Goal: Task Accomplishment & Management: Use online tool/utility

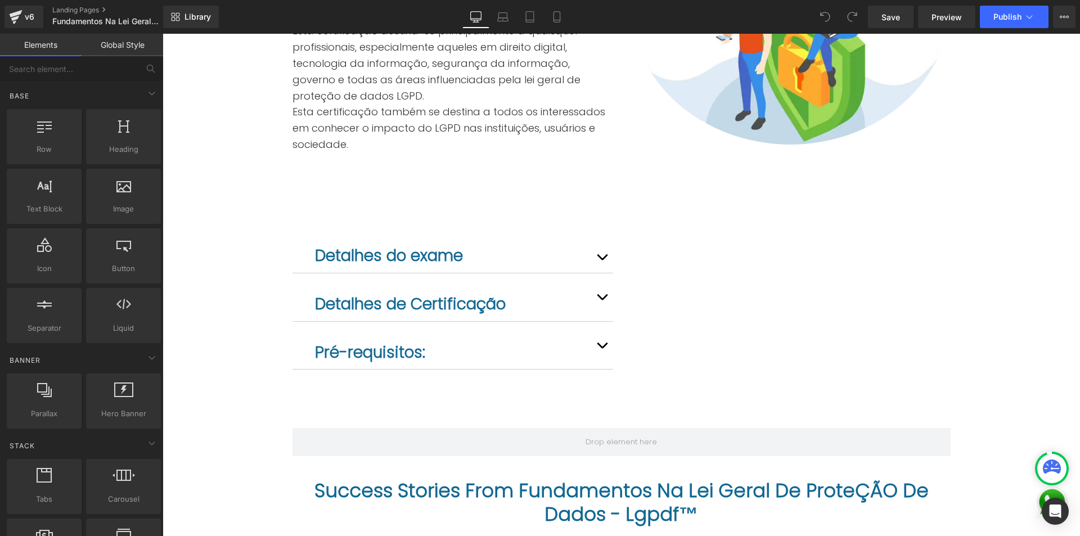
scroll to position [805, 0]
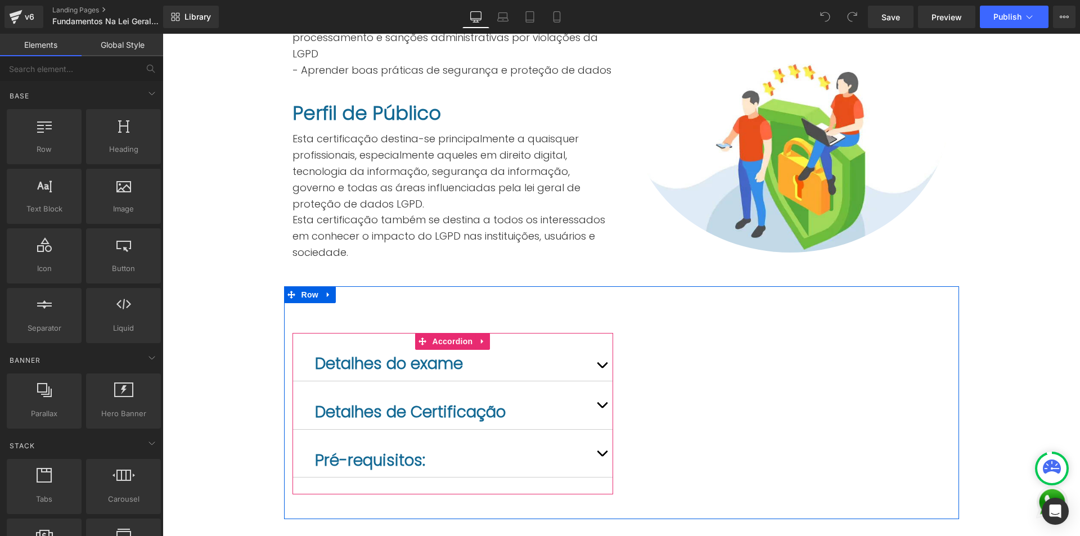
click at [597, 350] on button "button" at bounding box center [602, 365] width 22 height 31
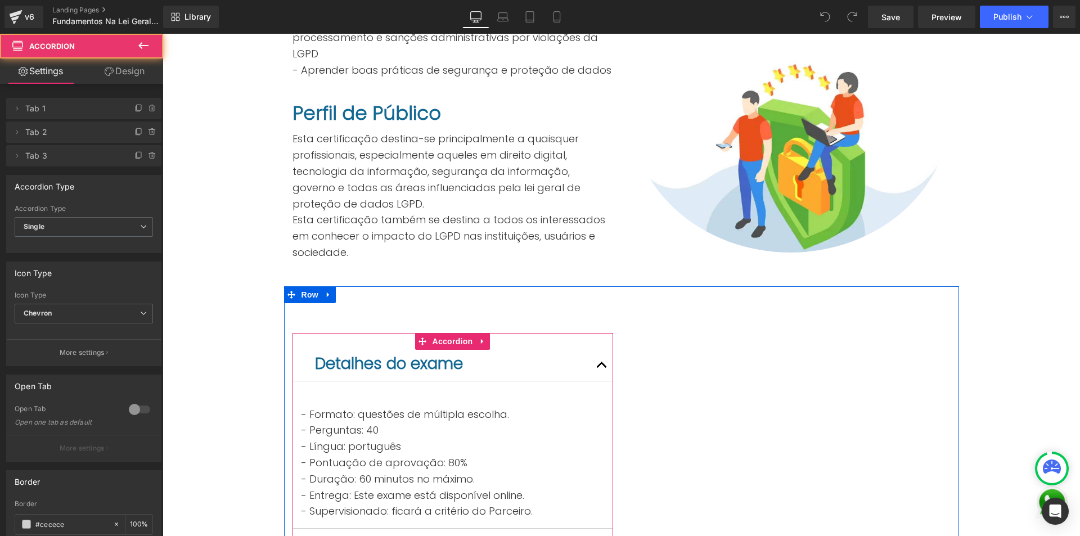
click at [597, 350] on button "button" at bounding box center [602, 365] width 22 height 31
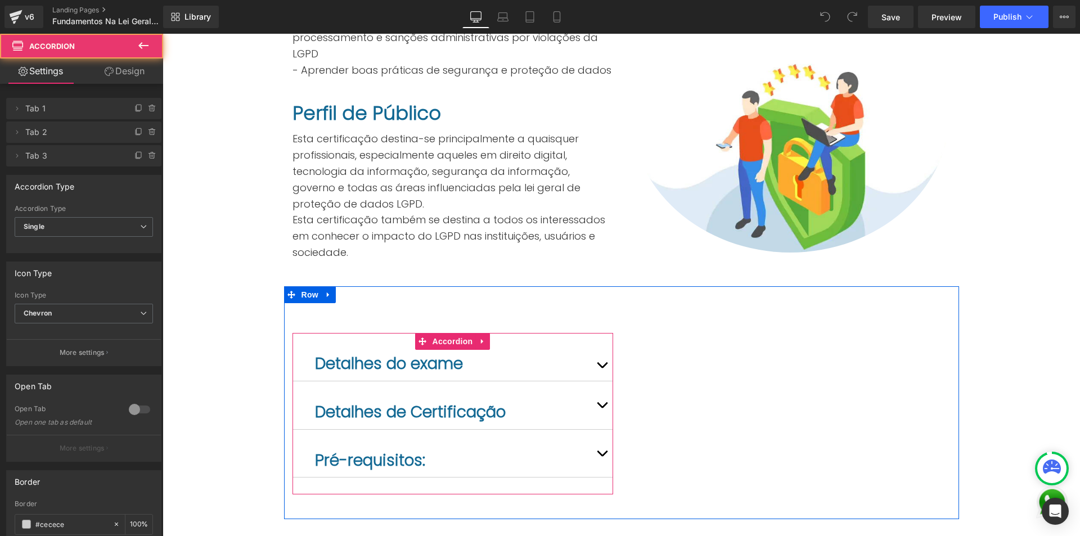
click at [602, 408] on span "button" at bounding box center [602, 408] width 0 height 0
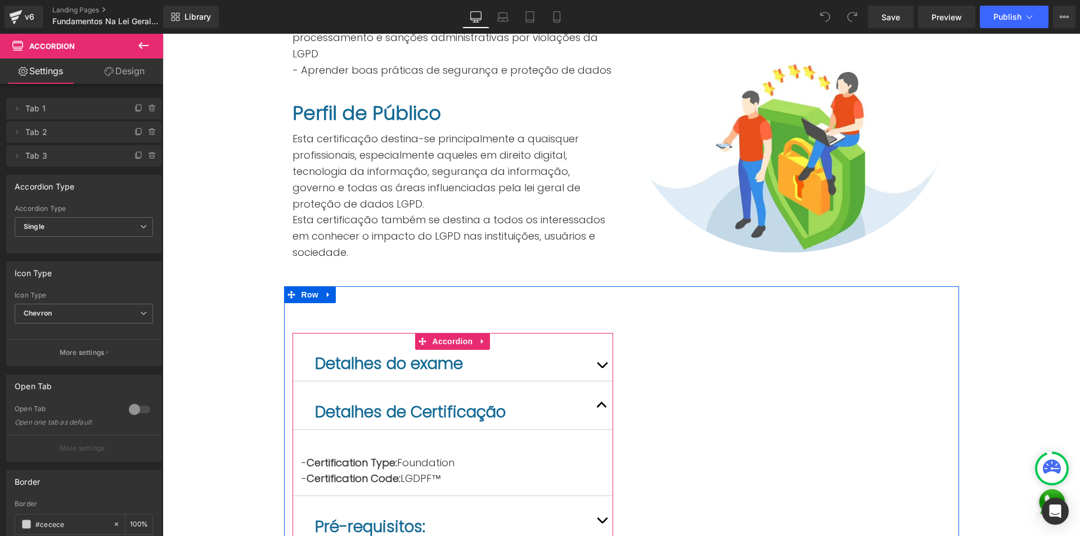
click at [597, 381] on button "button" at bounding box center [602, 405] width 22 height 48
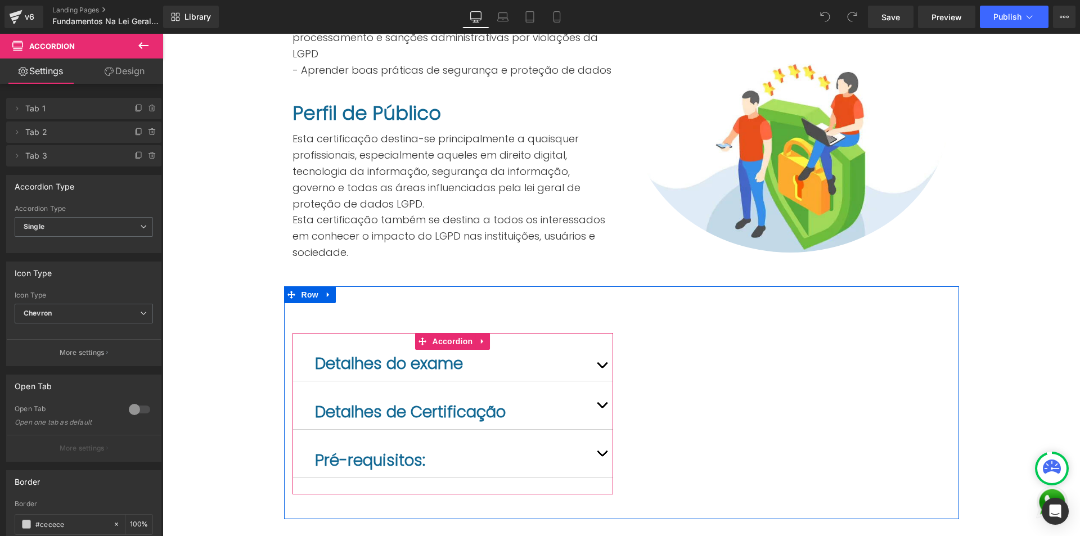
click at [602, 456] on span "button" at bounding box center [602, 456] width 0 height 0
click at [597, 430] on button "button" at bounding box center [602, 454] width 22 height 48
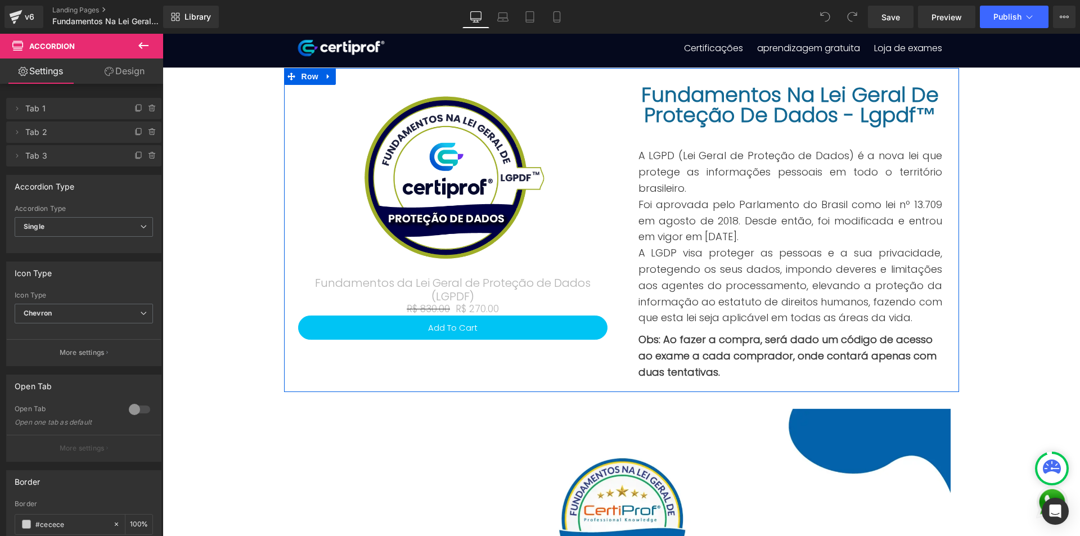
scroll to position [0, 0]
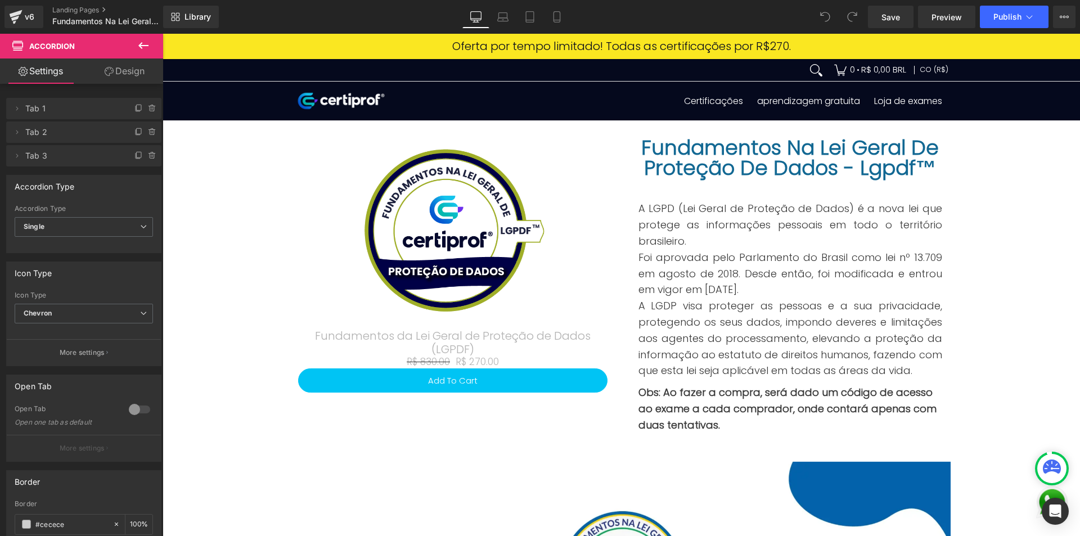
click at [148, 46] on icon at bounding box center [143, 45] width 10 height 7
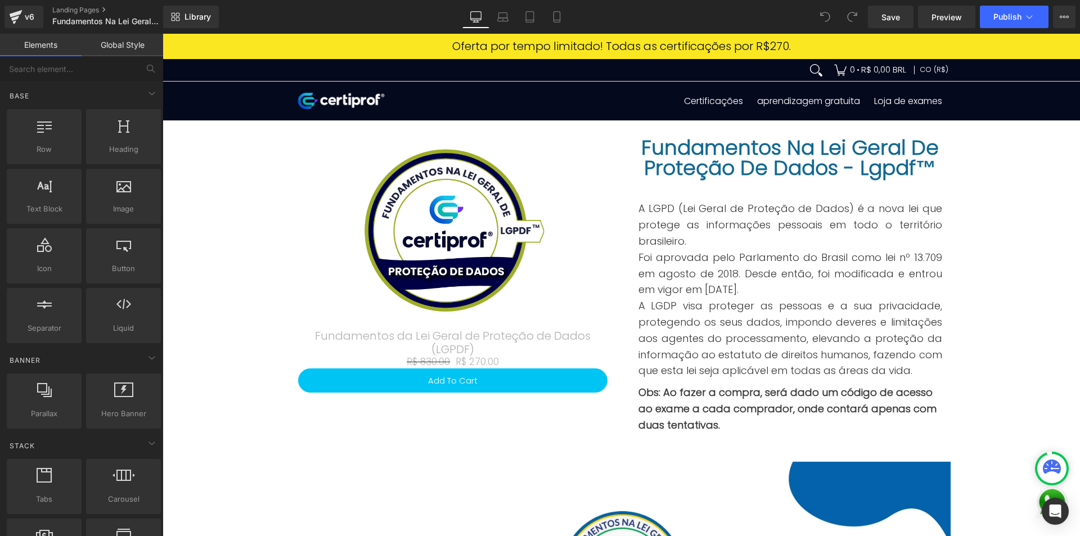
drag, startPoint x: 307, startPoint y: 80, endPoint x: 164, endPoint y: 51, distance: 145.3
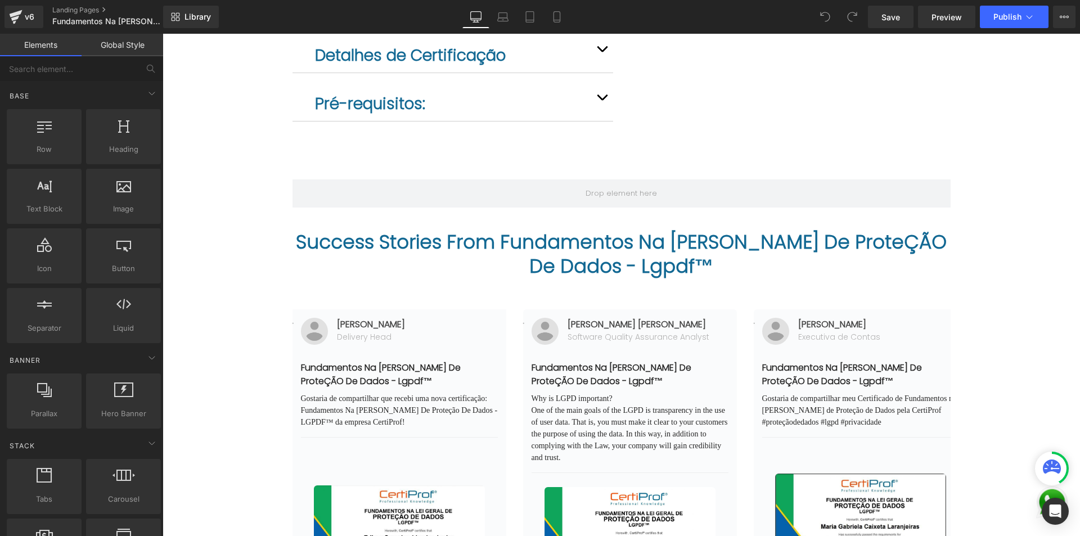
scroll to position [1336, 0]
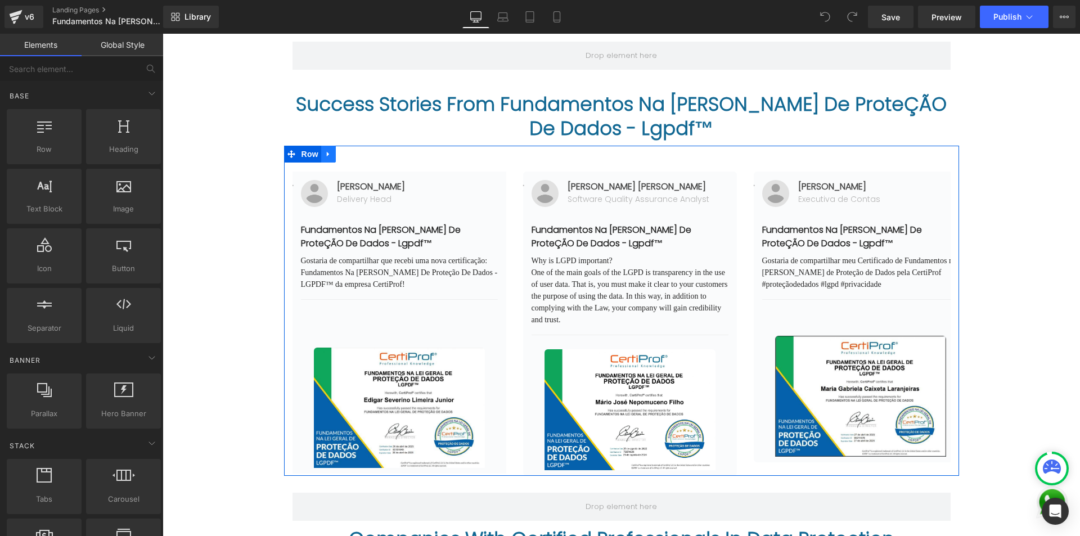
click at [327, 152] on icon at bounding box center [328, 154] width 2 height 5
click at [326, 150] on icon at bounding box center [329, 154] width 8 height 8
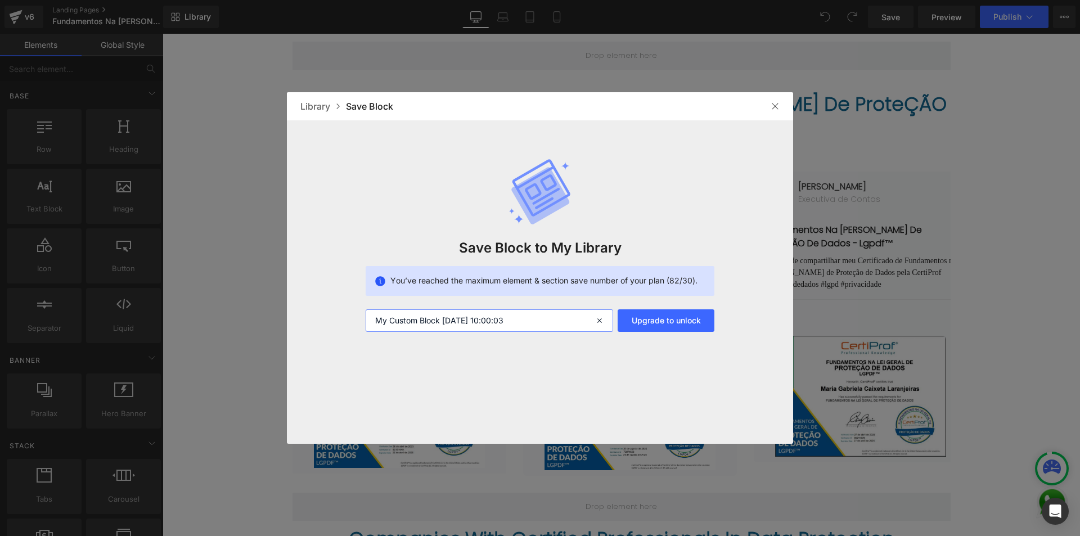
click at [553, 320] on input "My Custom Block [DATE] 10:00:03" at bounding box center [489, 320] width 247 height 22
type input "Validacion LGPDF"
click at [658, 322] on button "Upgrade to unlock" at bounding box center [666, 320] width 97 height 22
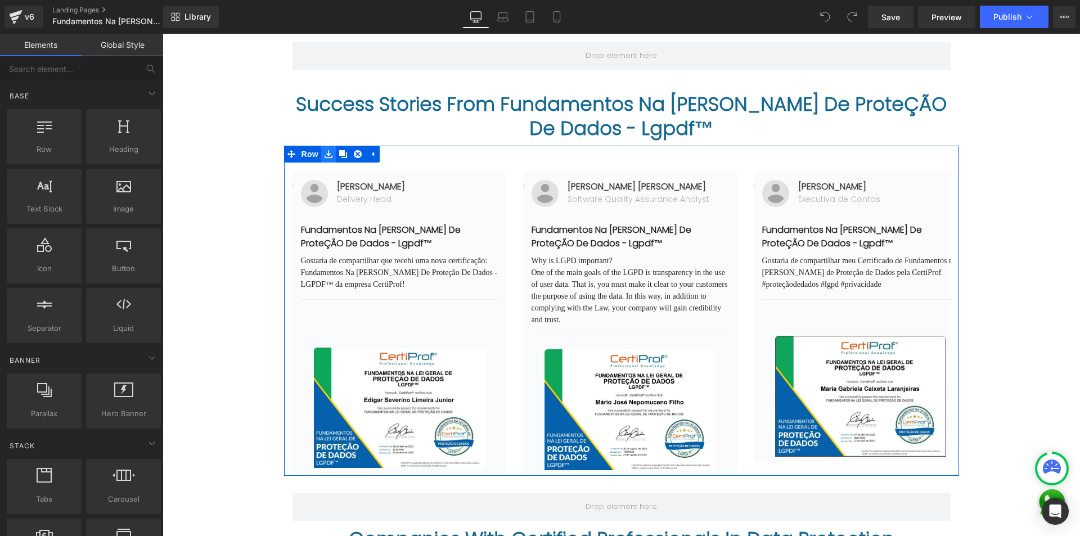
click at [326, 151] on icon at bounding box center [329, 155] width 8 height 8
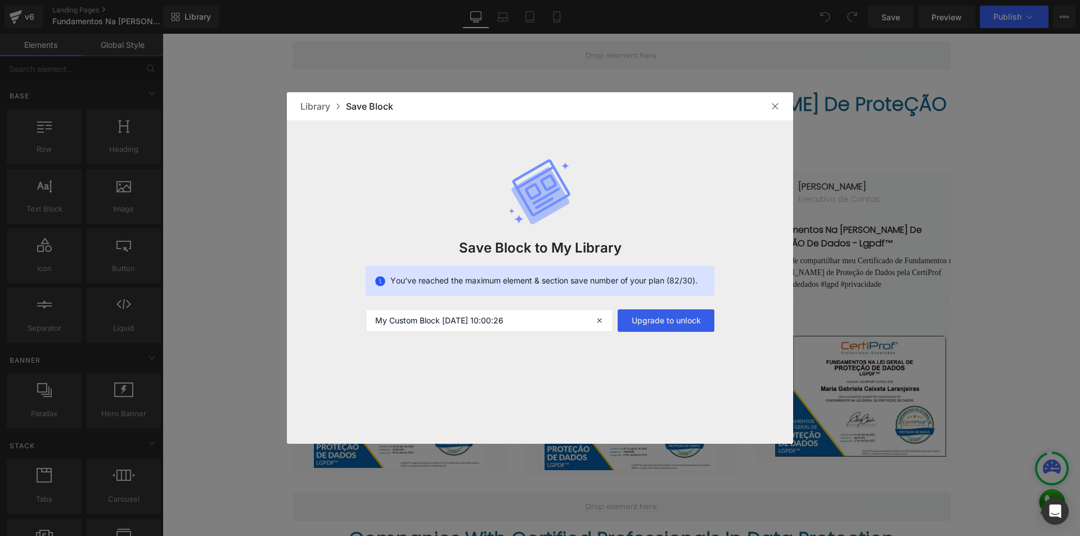
click at [666, 313] on button "Upgrade to unlock" at bounding box center [666, 320] width 97 height 22
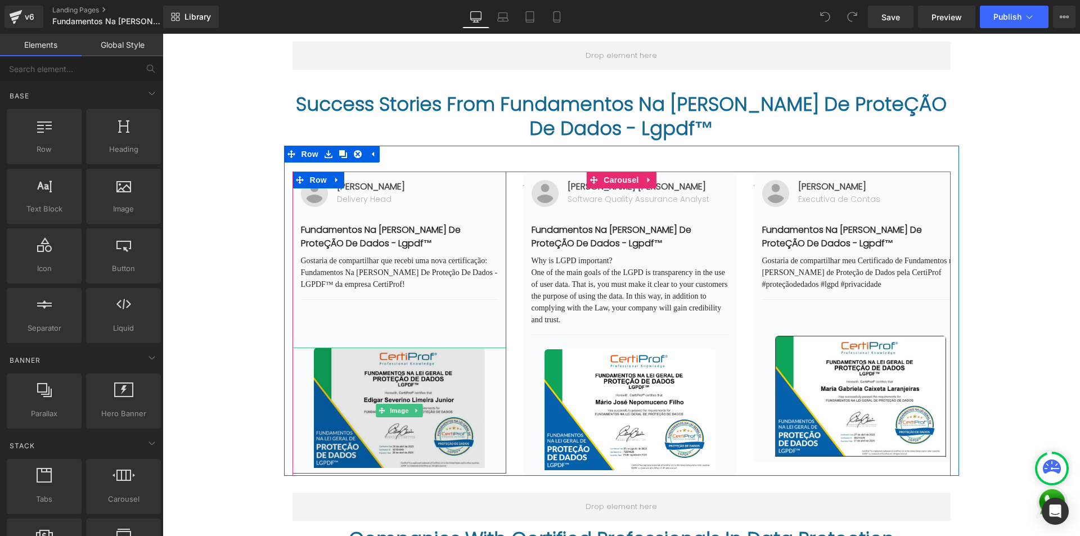
click at [379, 348] on img at bounding box center [399, 408] width 171 height 120
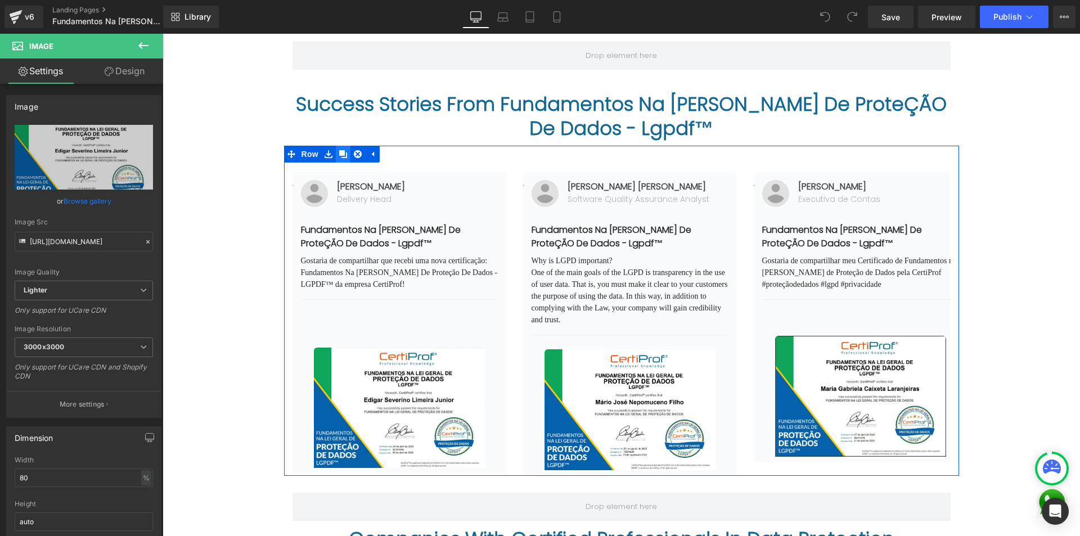
click at [339, 150] on icon at bounding box center [343, 154] width 8 height 8
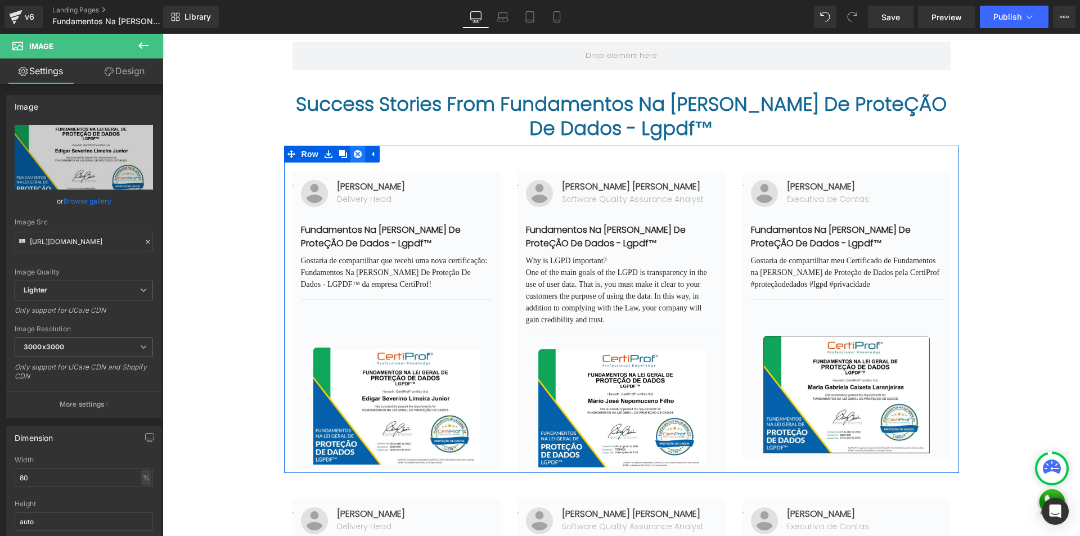
click at [354, 150] on icon at bounding box center [358, 154] width 8 height 8
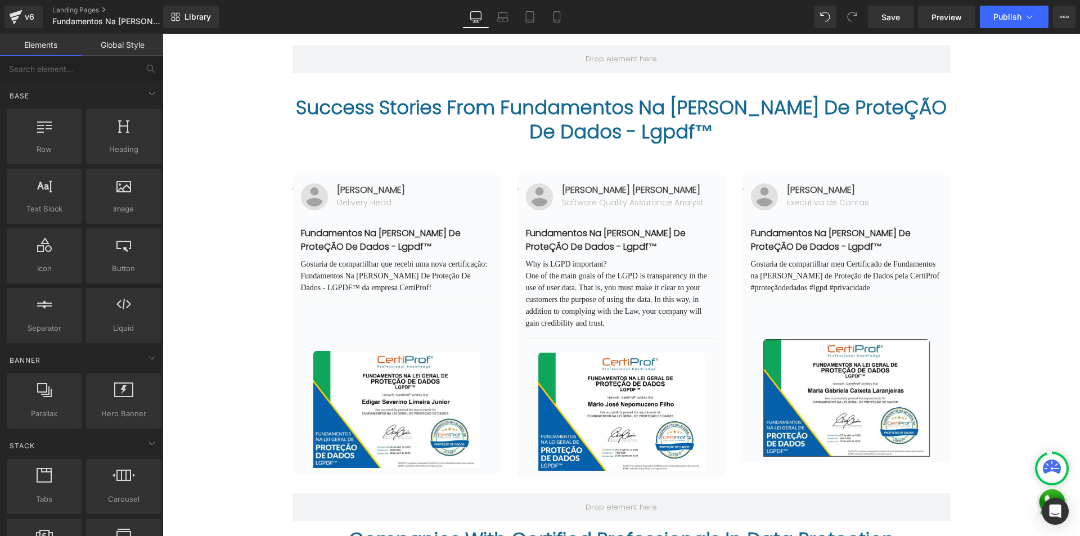
scroll to position [1223, 0]
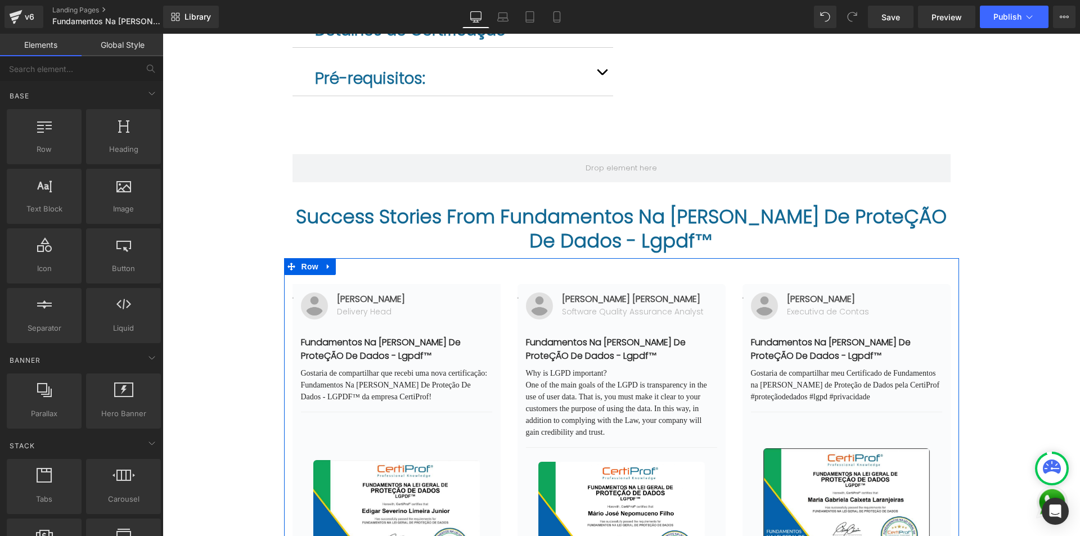
click at [840, 258] on div "Image [PERSON_NAME] Text Block Delivery Head Text Block Icon List Fundamentos N…" at bounding box center [621, 421] width 675 height 327
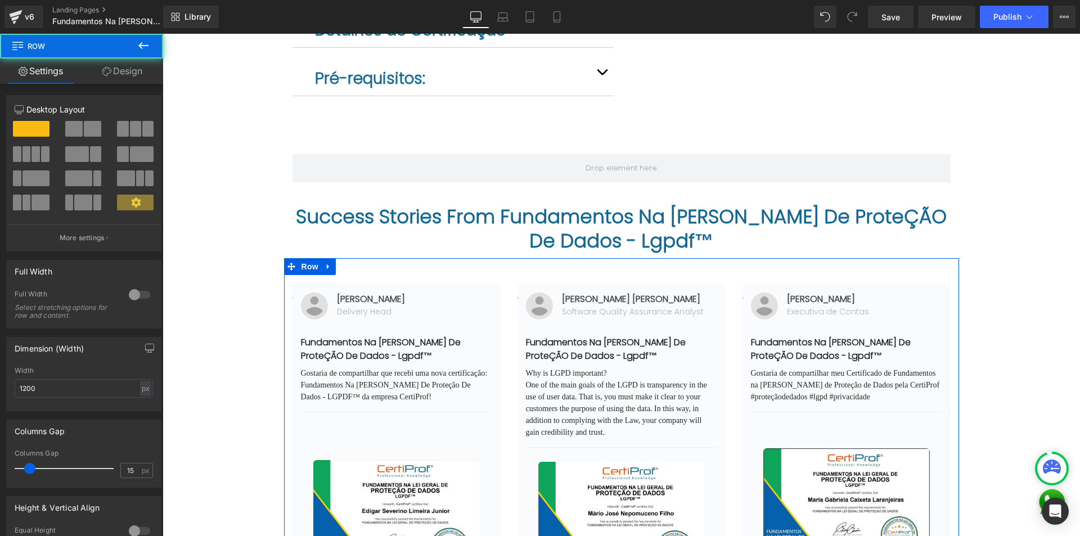
click at [420, 258] on div "Image [PERSON_NAME] Text Block Delivery Head Text Block Icon List Fundamentos N…" at bounding box center [621, 421] width 675 height 327
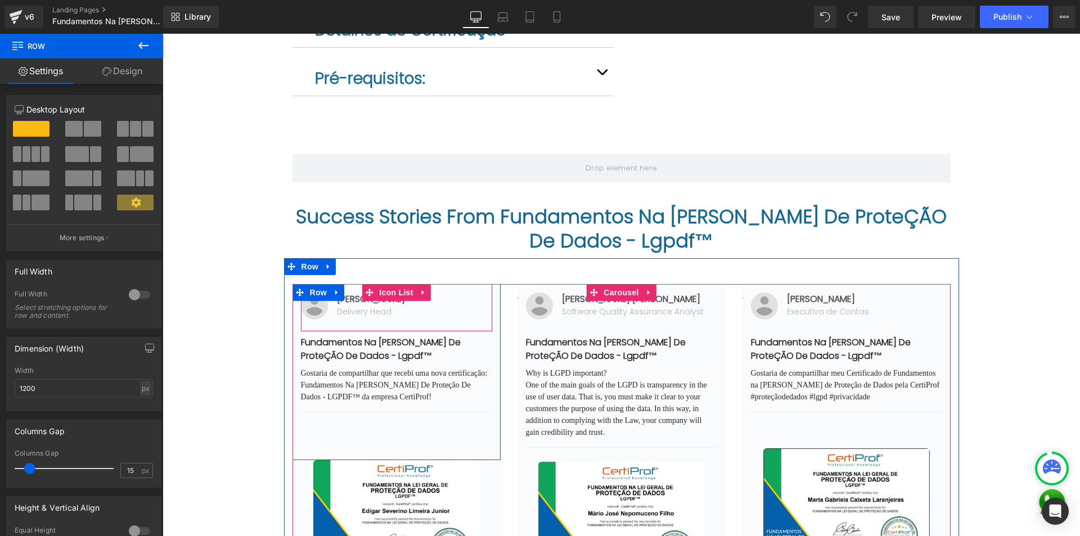
click at [405, 306] on div "Delivery Head Text Block" at bounding box center [371, 312] width 68 height 12
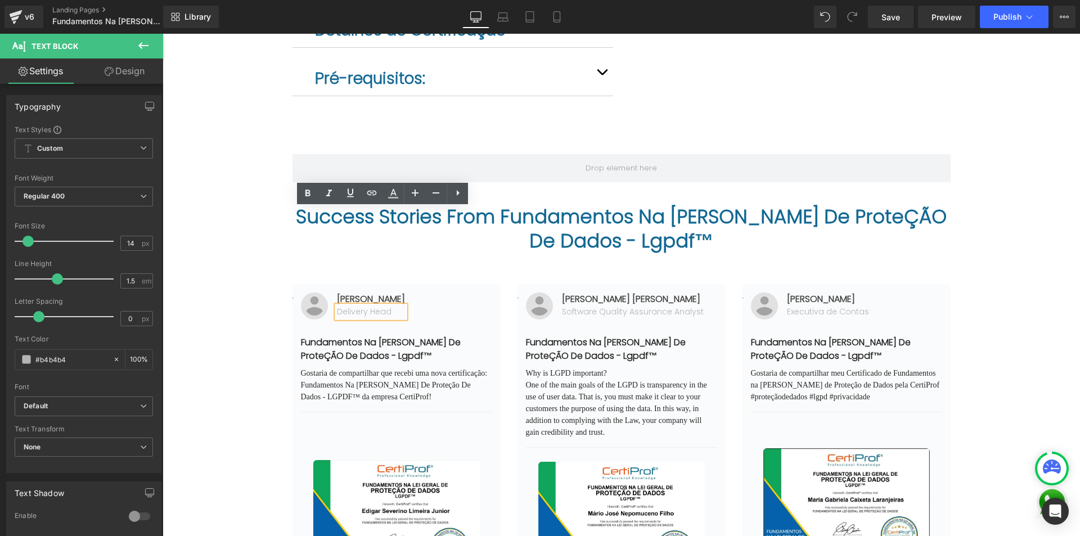
click at [225, 313] on div "Sale Off (P) Image Fundamentos da [PERSON_NAME] de Proteção de Dados (LGPDF) (P…" at bounding box center [621, 23] width 917 height 2251
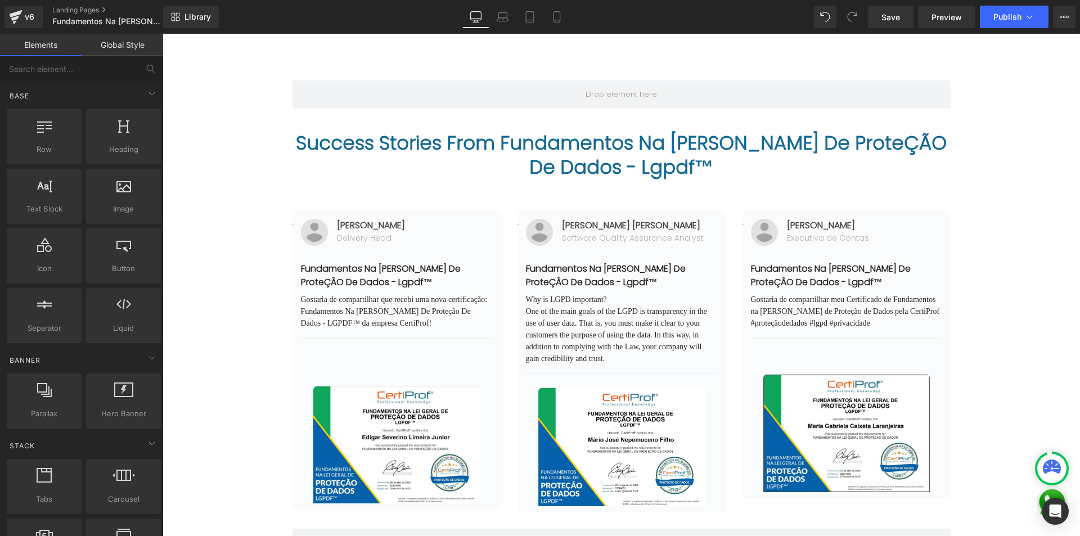
scroll to position [1284, 0]
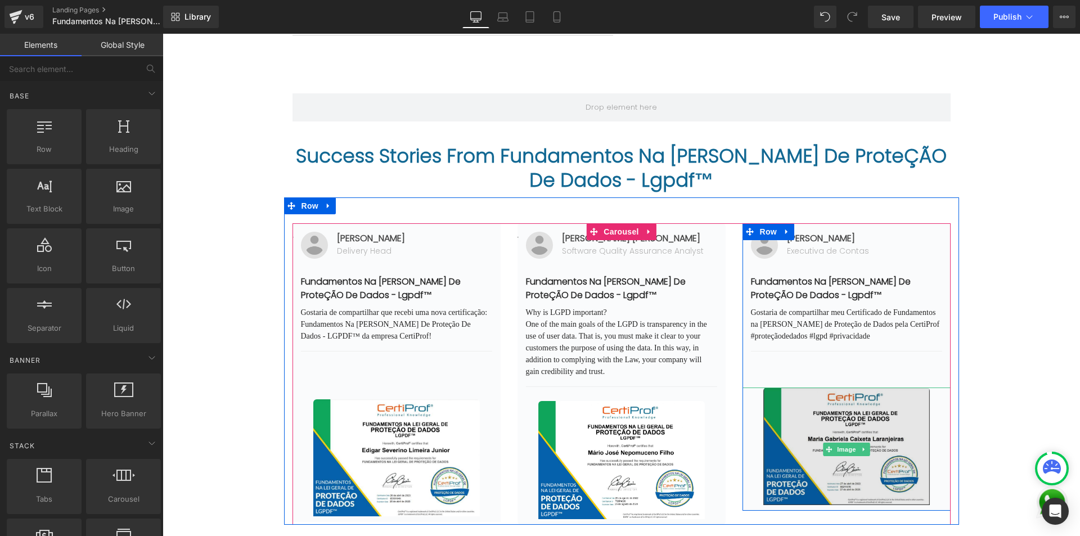
click at [784, 388] on img at bounding box center [846, 447] width 166 height 118
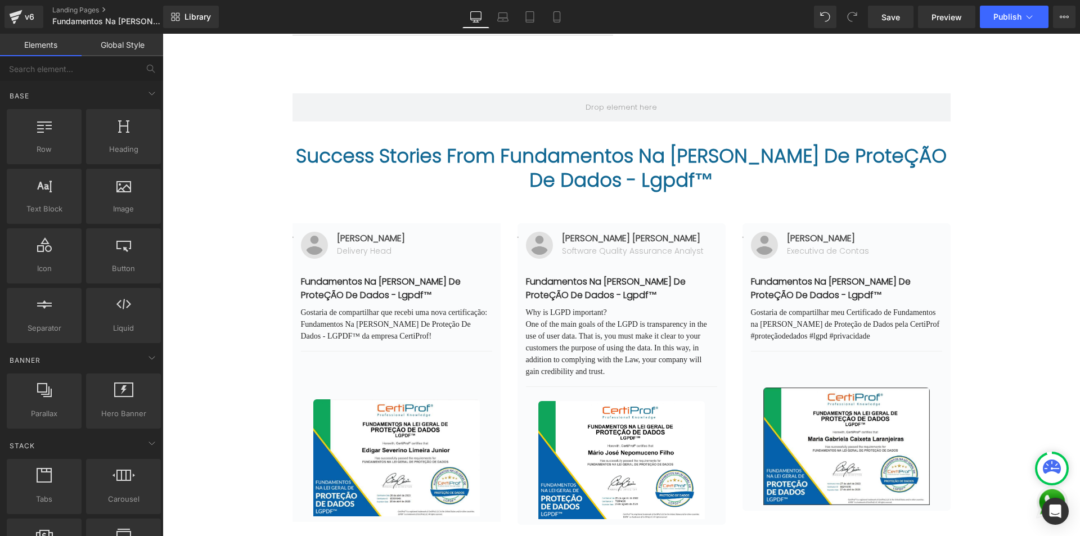
click at [632, 144] on h2 "Success Stories From Fundamentos Na [PERSON_NAME] De ProteÇÃO De Dados - Lgpdf™" at bounding box center [621, 168] width 658 height 48
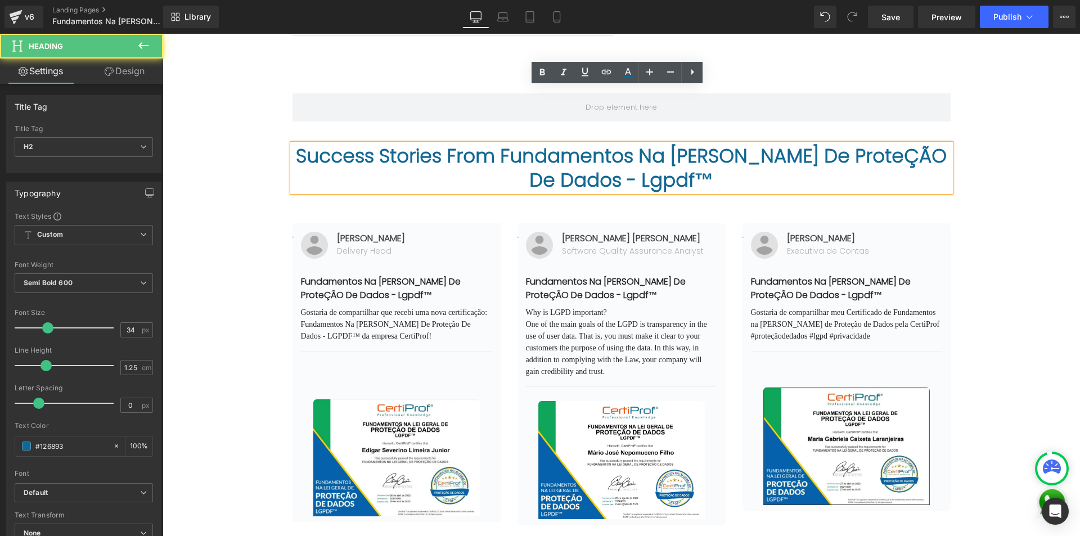
click at [661, 144] on h2 "Success Stories From Fundamentos Na [PERSON_NAME] De ProteÇÃO De Dados - Lgpdf™" at bounding box center [621, 168] width 658 height 48
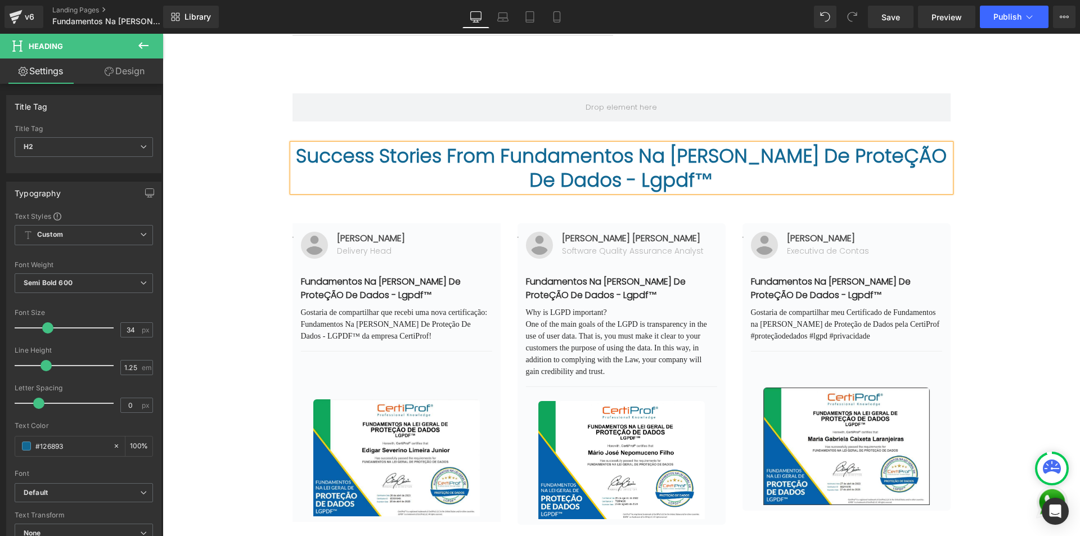
click at [621, 144] on h2 "Success Stories From Fundamentos Na [PERSON_NAME] De ProteÇÃO De Dados - Lgpdf™" at bounding box center [621, 168] width 658 height 48
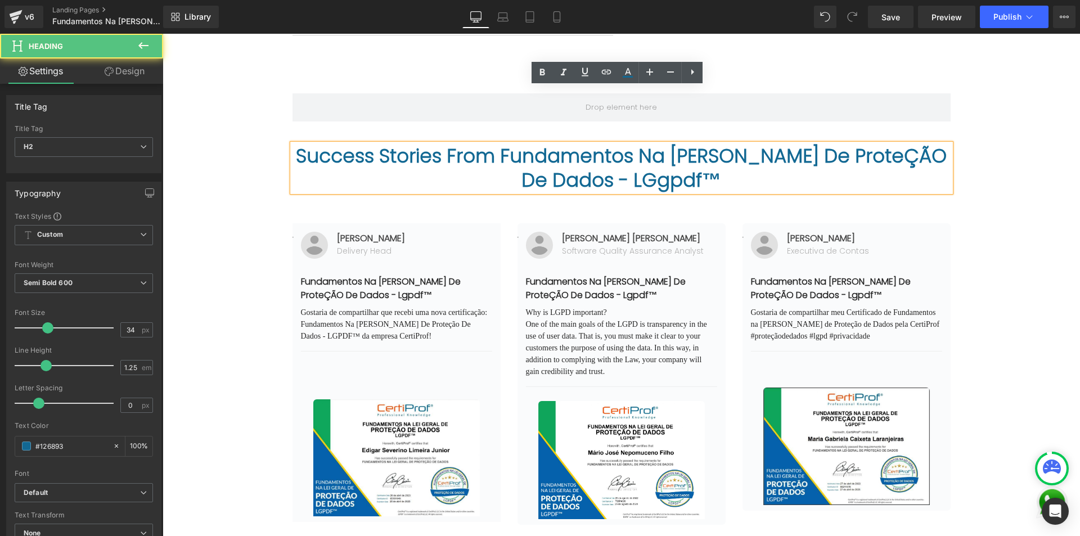
scroll to position [1260, 0]
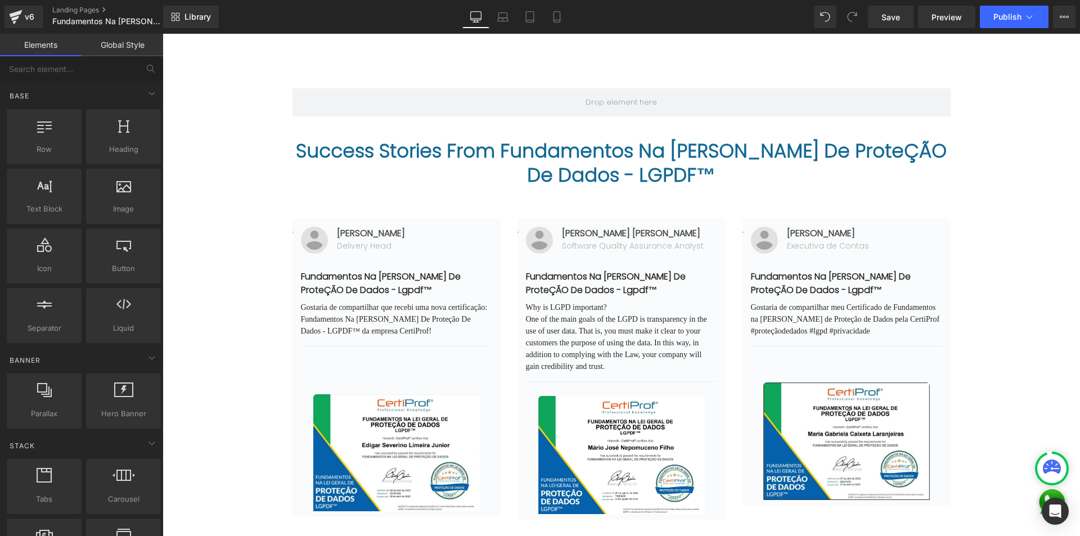
scroll to position [1280, 0]
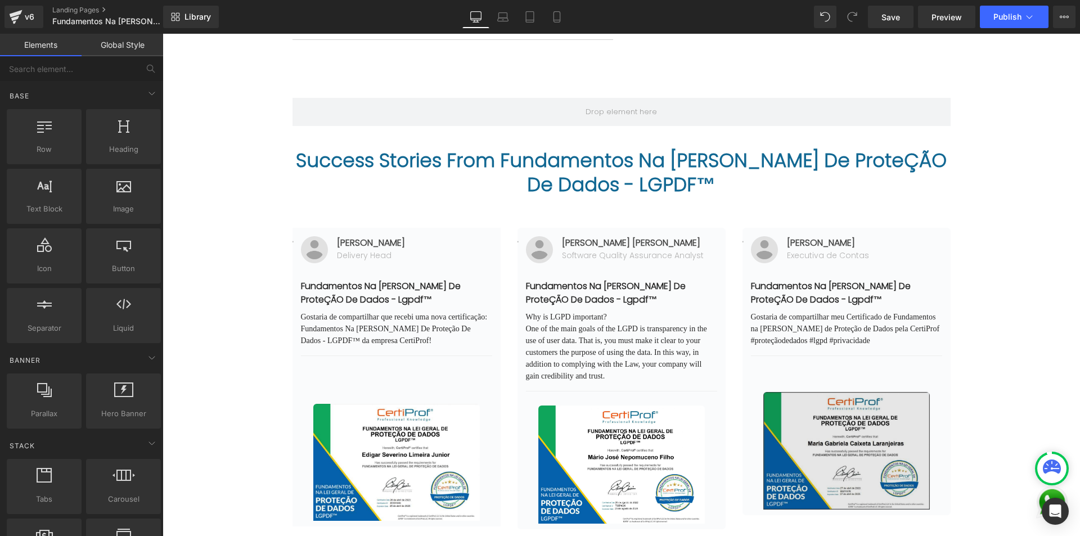
click at [877, 392] on img at bounding box center [846, 451] width 166 height 118
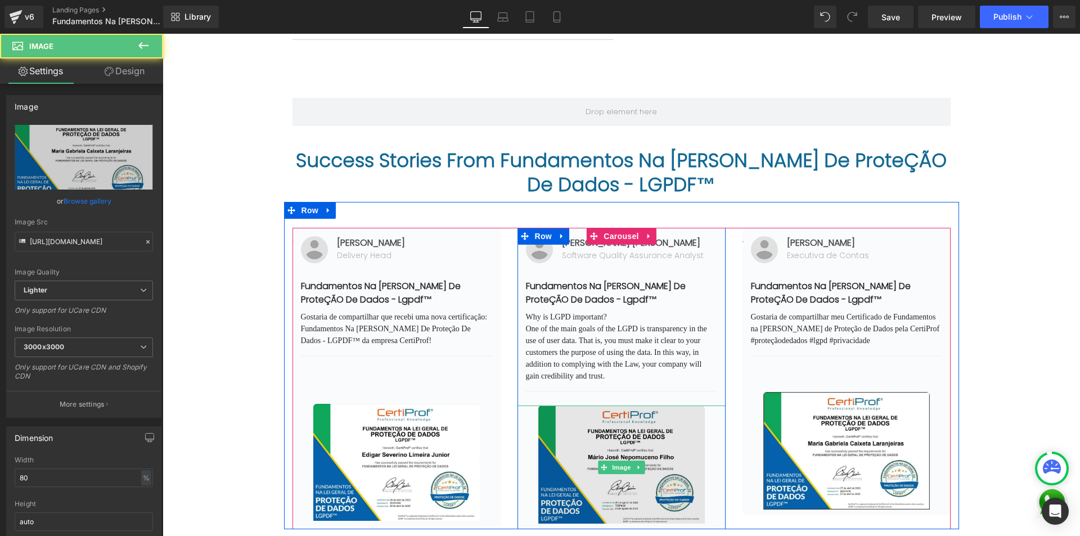
click at [643, 406] on img at bounding box center [621, 465] width 166 height 118
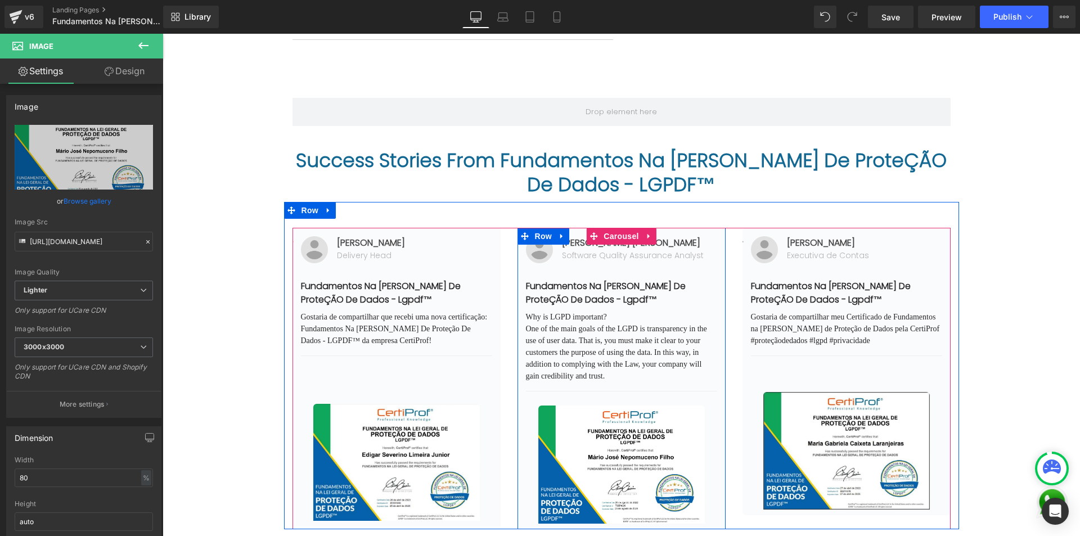
click at [585, 323] on p "One of the main goals of the LGPD is transparency in the use of user data. That…" at bounding box center [621, 352] width 191 height 59
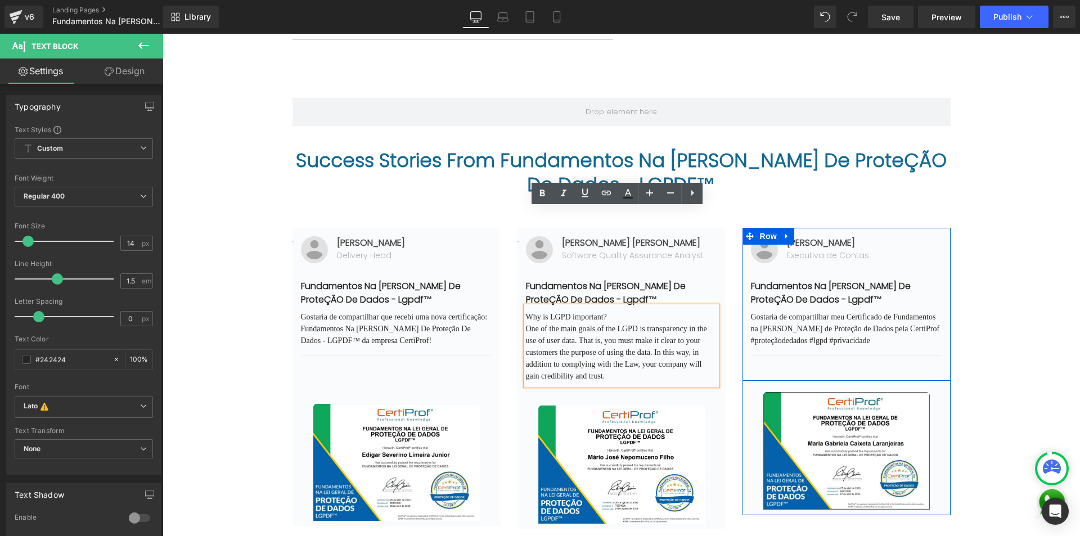
click at [805, 272] on div "Image [PERSON_NAME] Text Block Executiva de Contas Text Block Icon List Fundame…" at bounding box center [846, 304] width 208 height 153
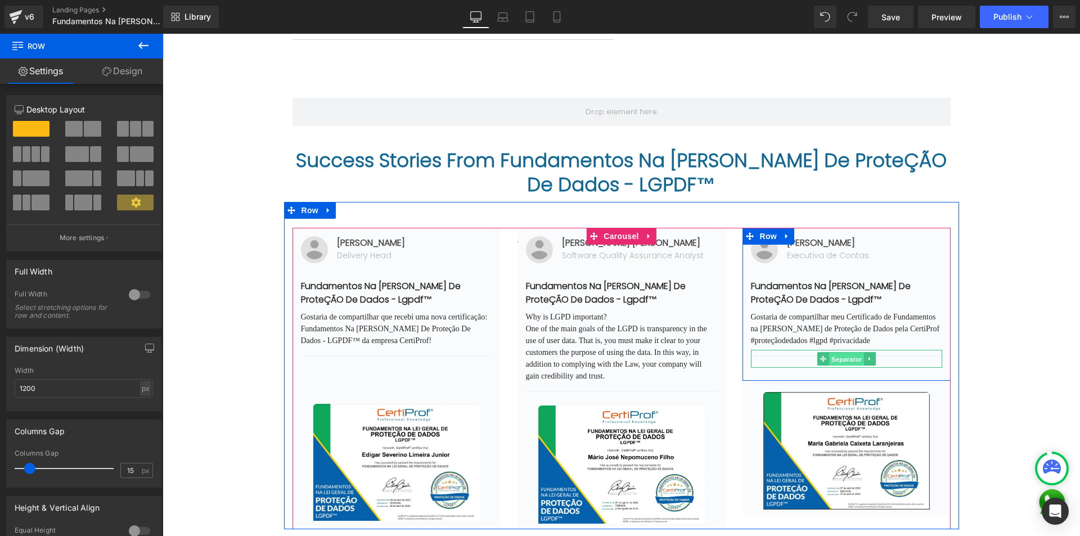
click at [829, 353] on span "Separator" at bounding box center [846, 359] width 35 height 13
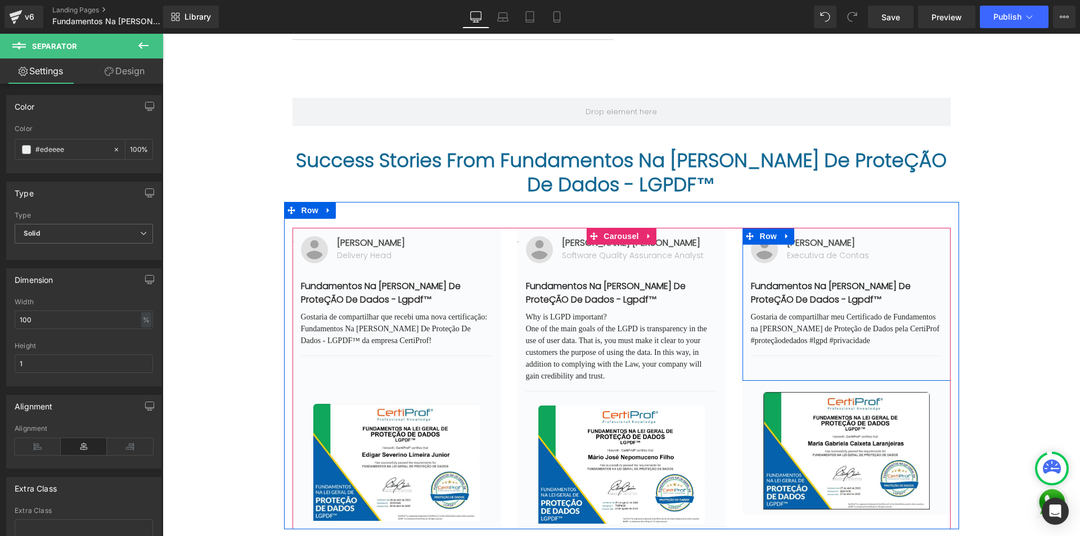
click at [886, 335] on p "#proteçãodedados #lgpd #privacidade" at bounding box center [846, 341] width 191 height 12
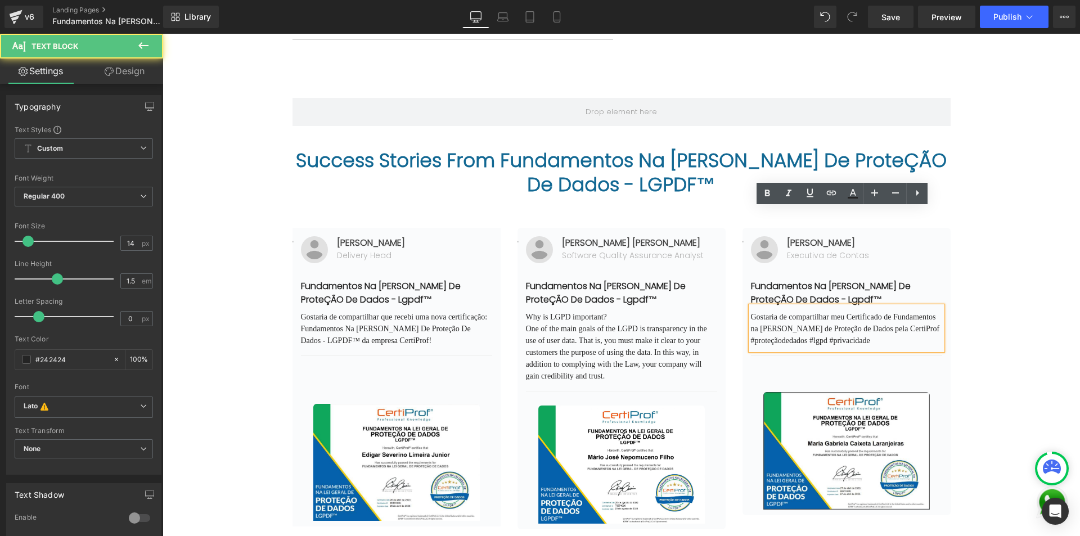
click at [886, 335] on p "#proteçãodedados #lgpd #privacidade" at bounding box center [846, 341] width 191 height 12
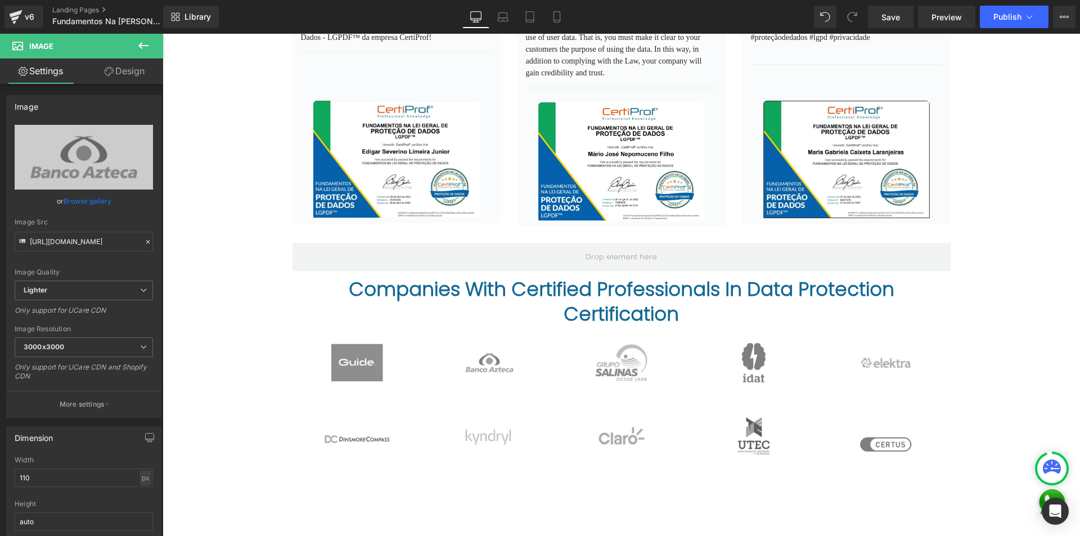
scroll to position [1557, 0]
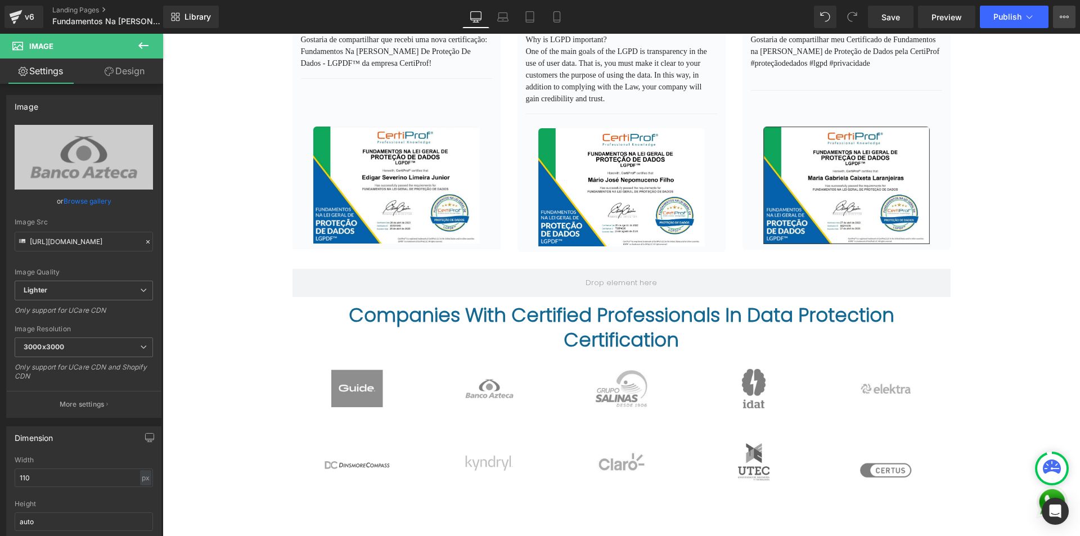
click at [1062, 16] on icon at bounding box center [1061, 17] width 3 height 2
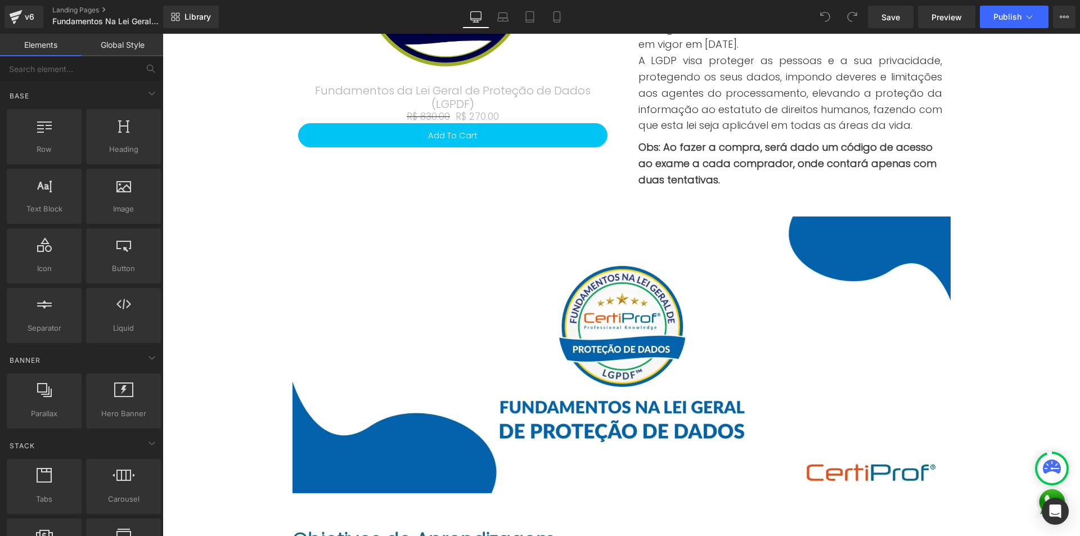
scroll to position [225, 0]
